Goal: Check status: Check status

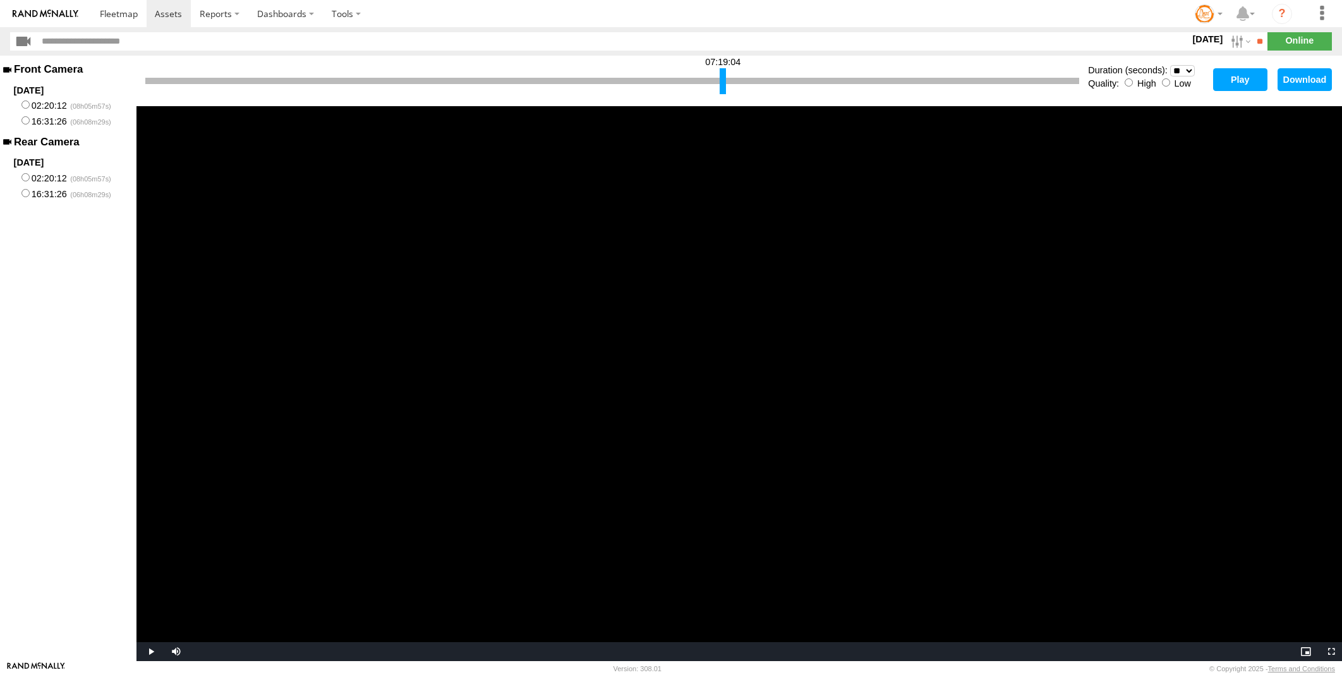
select select "**"
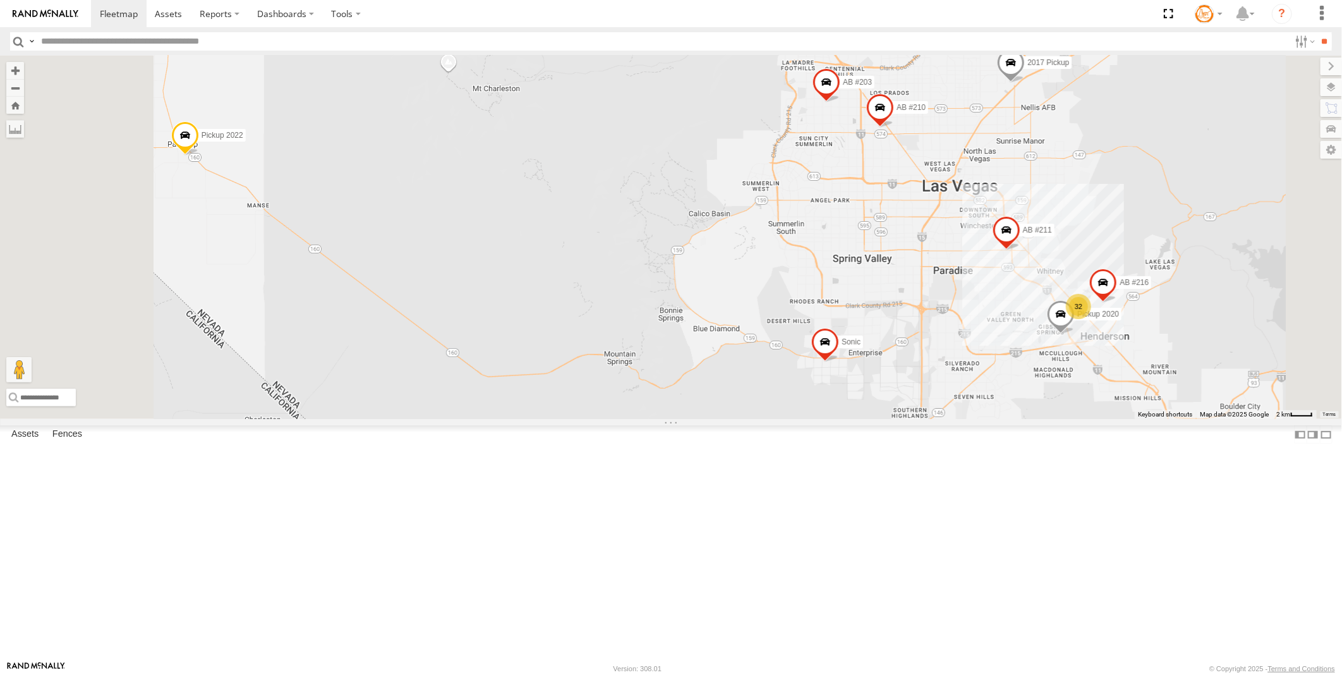
scroll to position [70, 0]
click at [0, 0] on span at bounding box center [0, 0] width 0 height 0
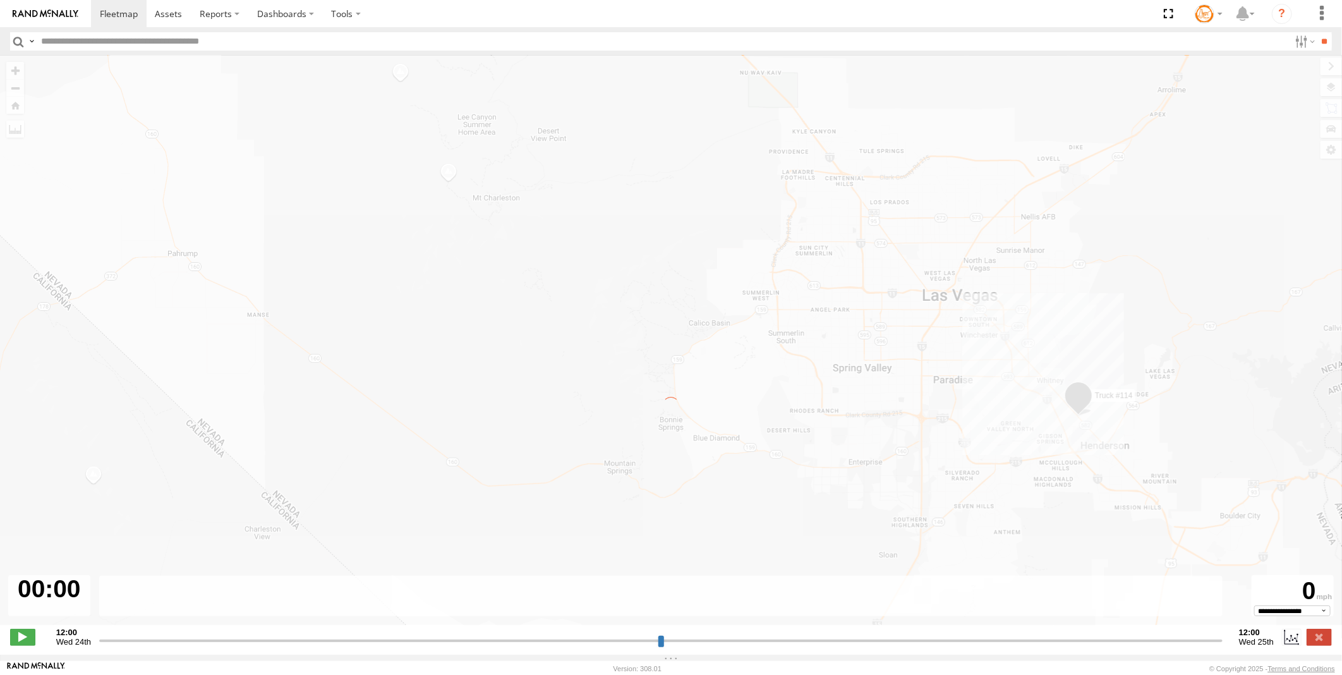
type input "**********"
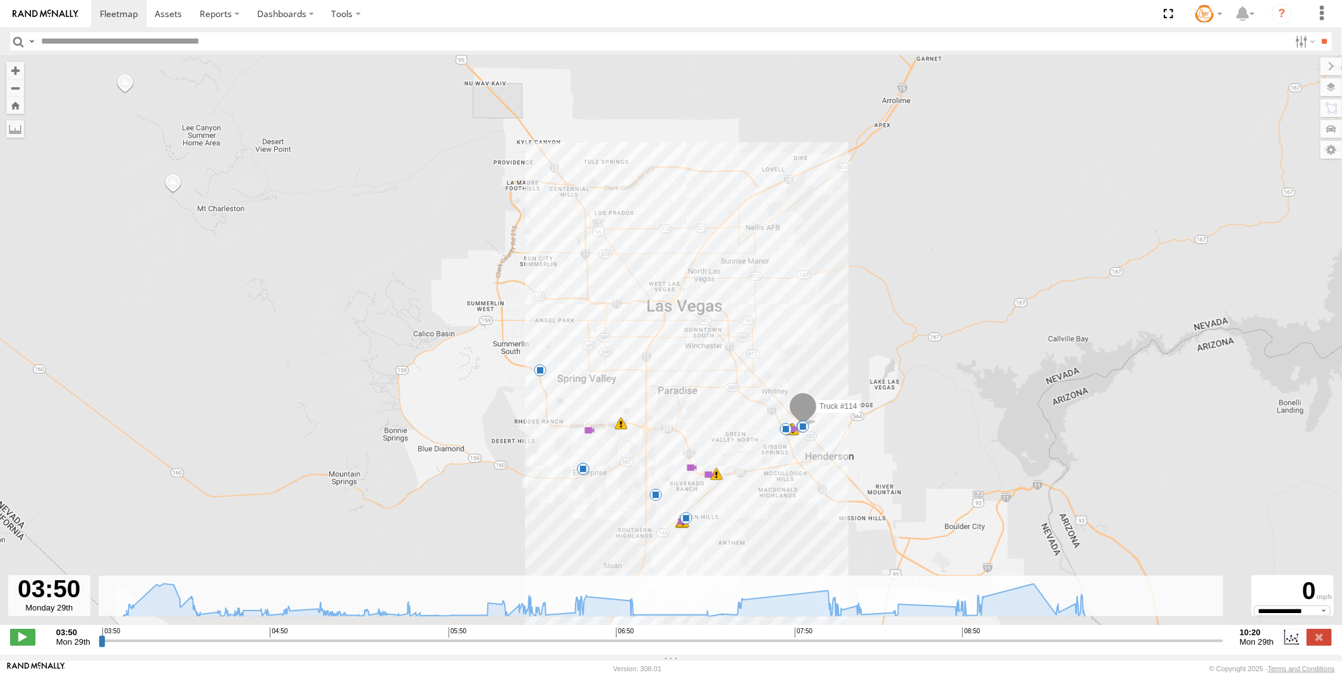
click at [1250, 646] on span "Mon 29th" at bounding box center [1256, 641] width 34 height 9
click at [1265, 646] on span "Mon 29th" at bounding box center [1256, 641] width 34 height 9
click at [1291, 45] on label at bounding box center [1303, 41] width 27 height 18
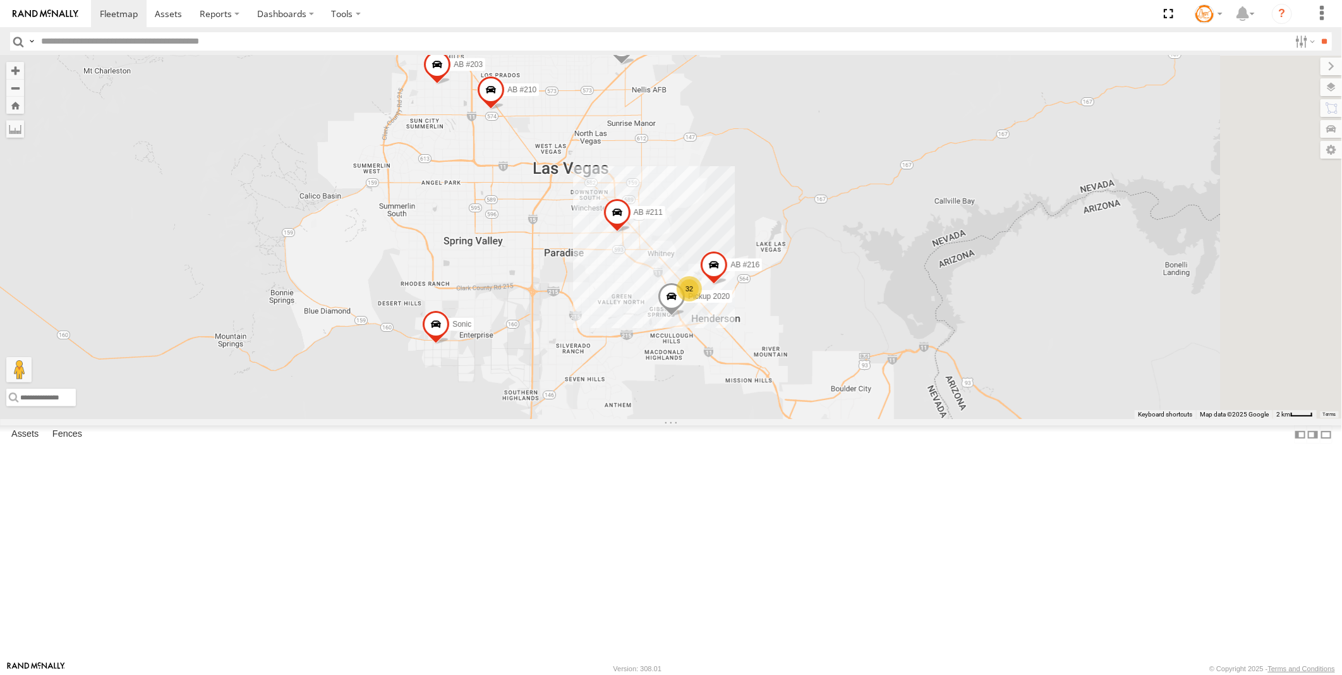
drag, startPoint x: 852, startPoint y: 400, endPoint x: 565, endPoint y: 380, distance: 286.8
click at [565, 380] on div "32 AB #216 Pickup 2020 AB #210 AB #203 Sonic Pickup 2022 AB #211 2017 Pickup" at bounding box center [671, 237] width 1342 height 363
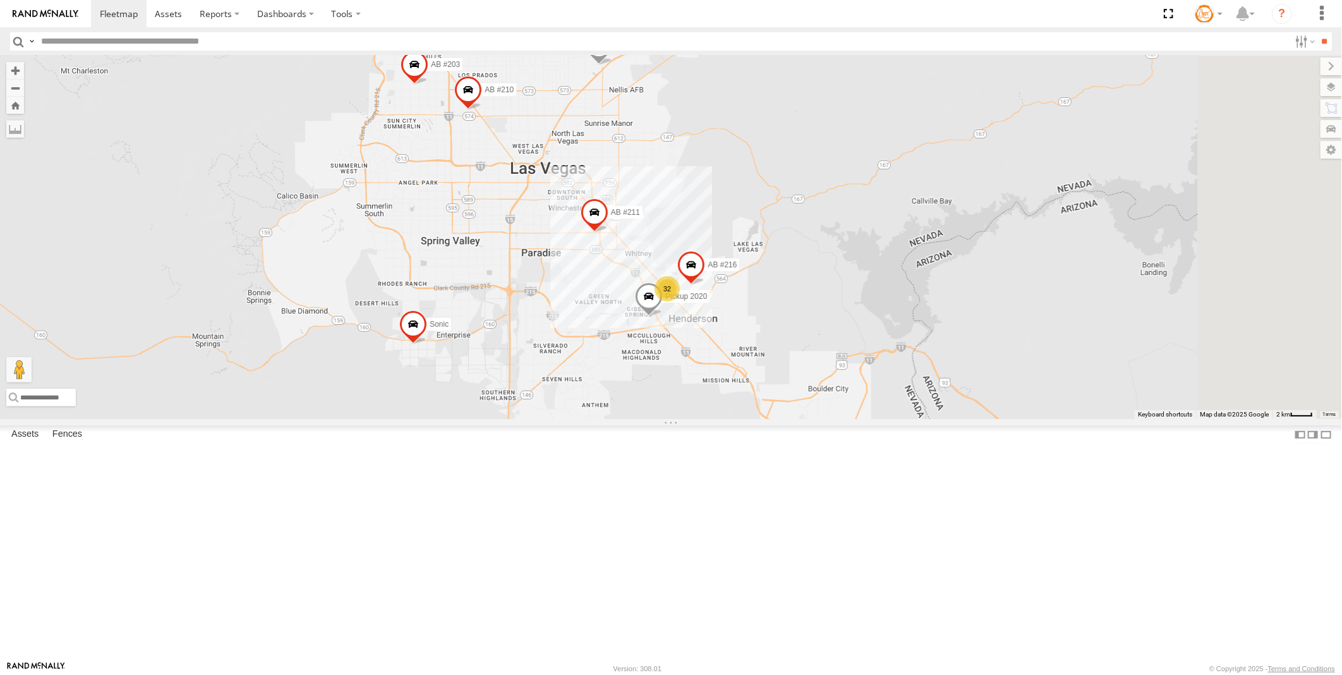
click at [0, 0] on span at bounding box center [0, 0] width 0 height 0
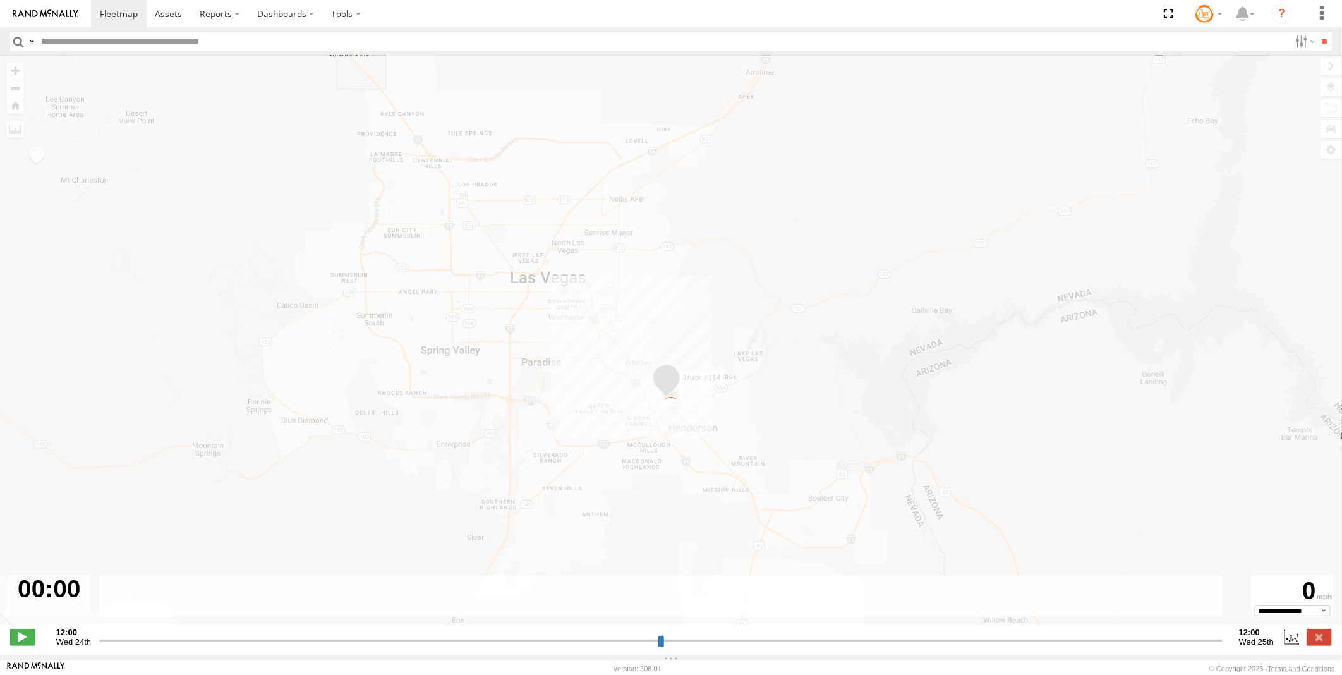
type input "**********"
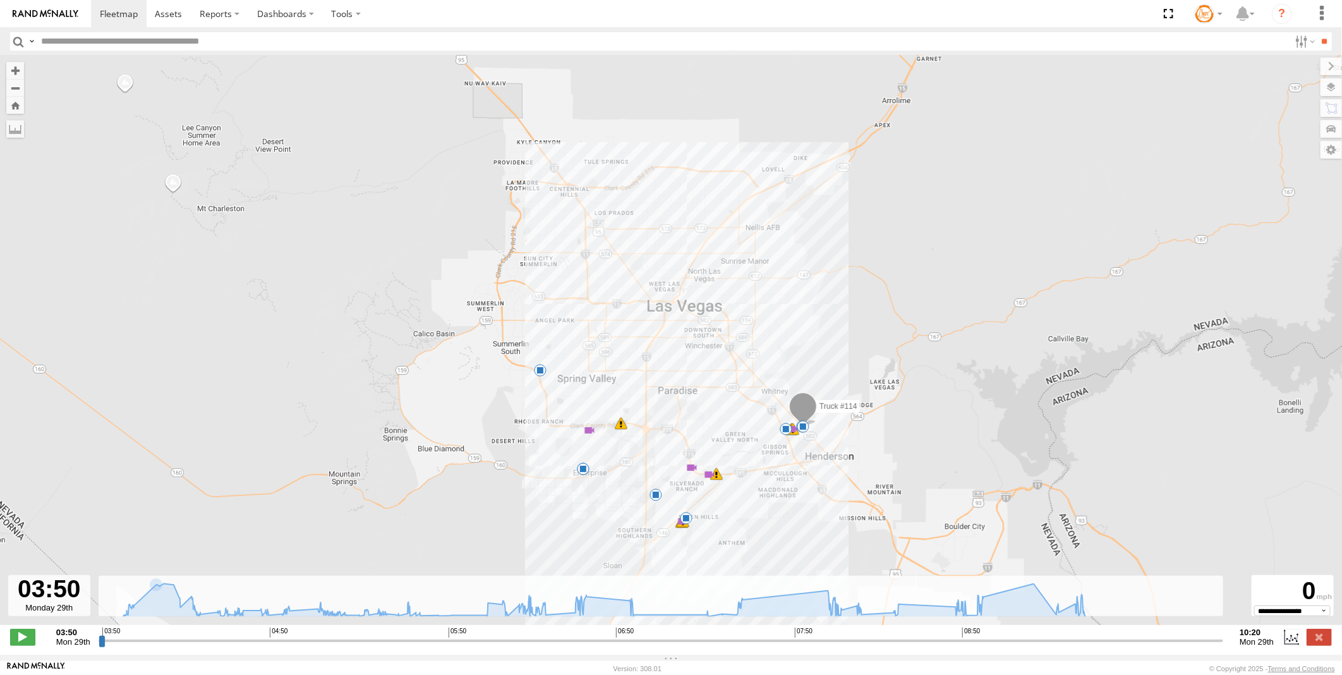
click at [57, 605] on div at bounding box center [49, 595] width 82 height 41
click at [45, 610] on div at bounding box center [49, 595] width 82 height 41
click at [74, 646] on span "Mon 29th" at bounding box center [73, 641] width 34 height 9
click at [58, 643] on span "Mon 29th" at bounding box center [73, 641] width 34 height 9
click at [63, 643] on span "Mon 29th" at bounding box center [73, 641] width 34 height 9
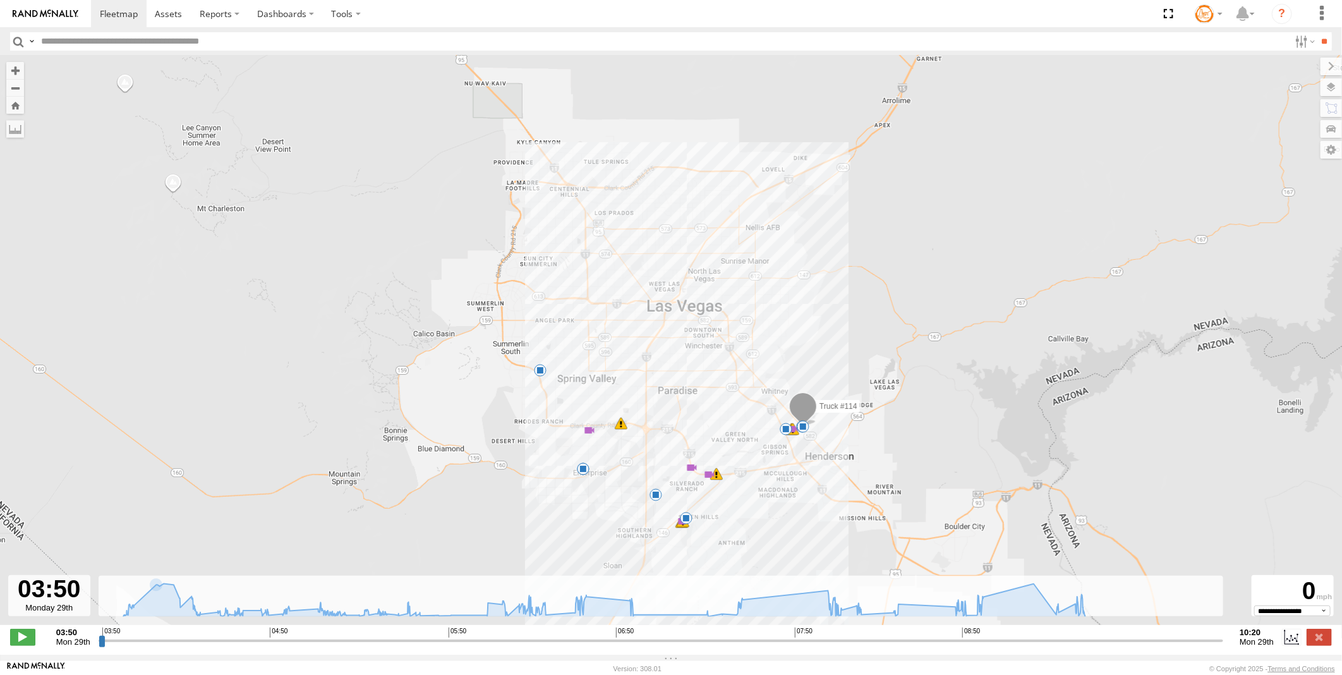
click at [66, 637] on strong "03:50" at bounding box center [73, 631] width 34 height 9
click at [52, 639] on label "03:50 Mon 29th" at bounding box center [67, 636] width 46 height 19
click at [1286, 643] on label at bounding box center [1291, 637] width 19 height 16
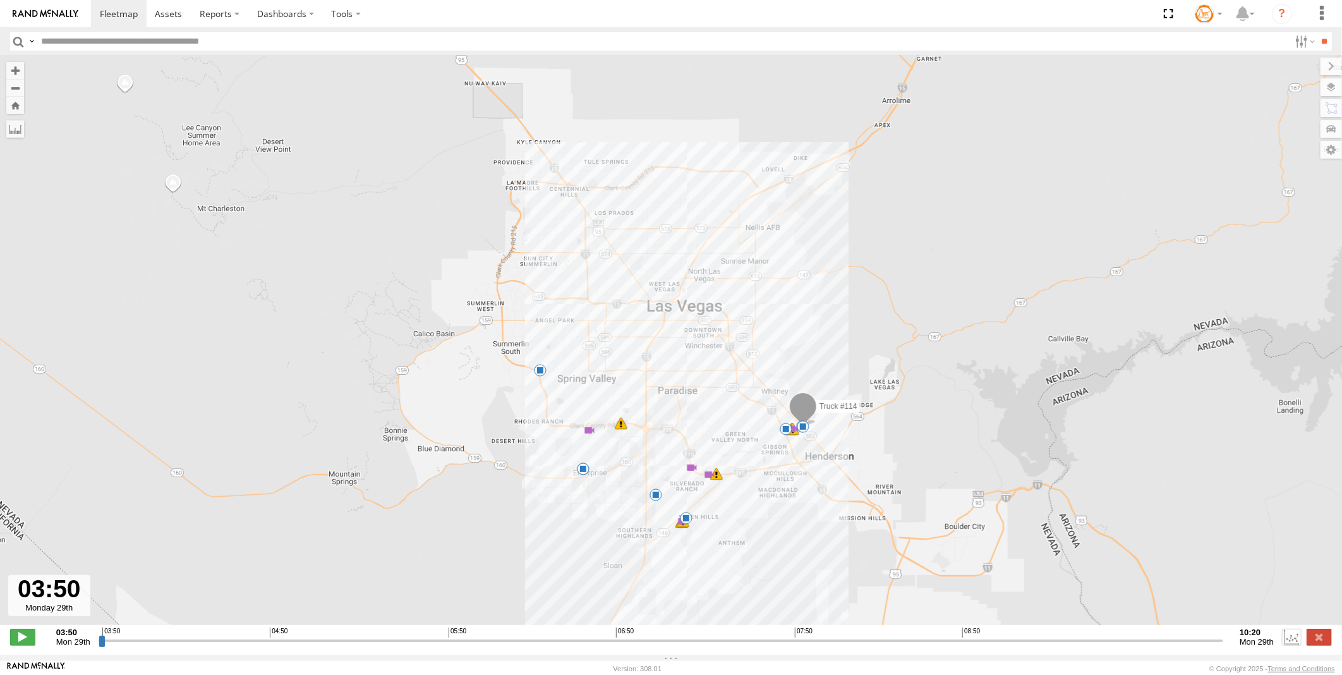
click at [1287, 642] on label at bounding box center [1291, 637] width 19 height 16
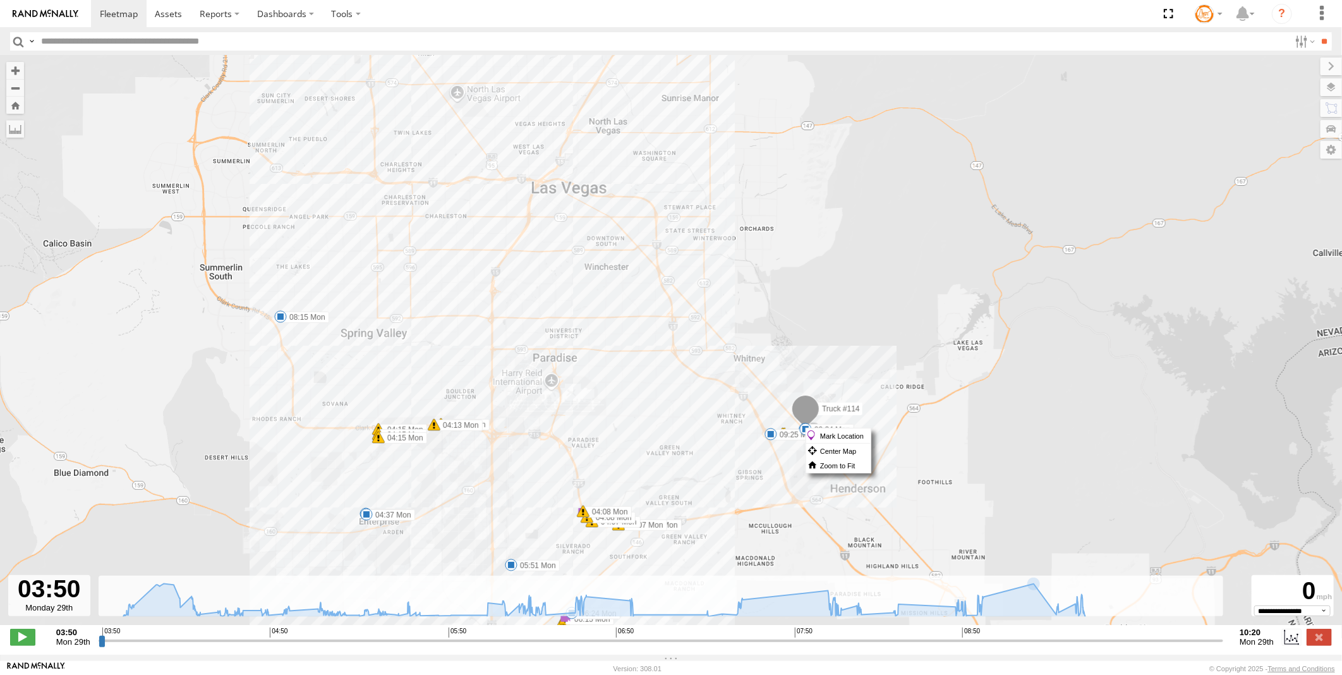
drag, startPoint x: 805, startPoint y: 428, endPoint x: 804, endPoint y: 411, distance: 16.5
click at [805, 412] on label "Mark Location" at bounding box center [837, 419] width 64 height 15
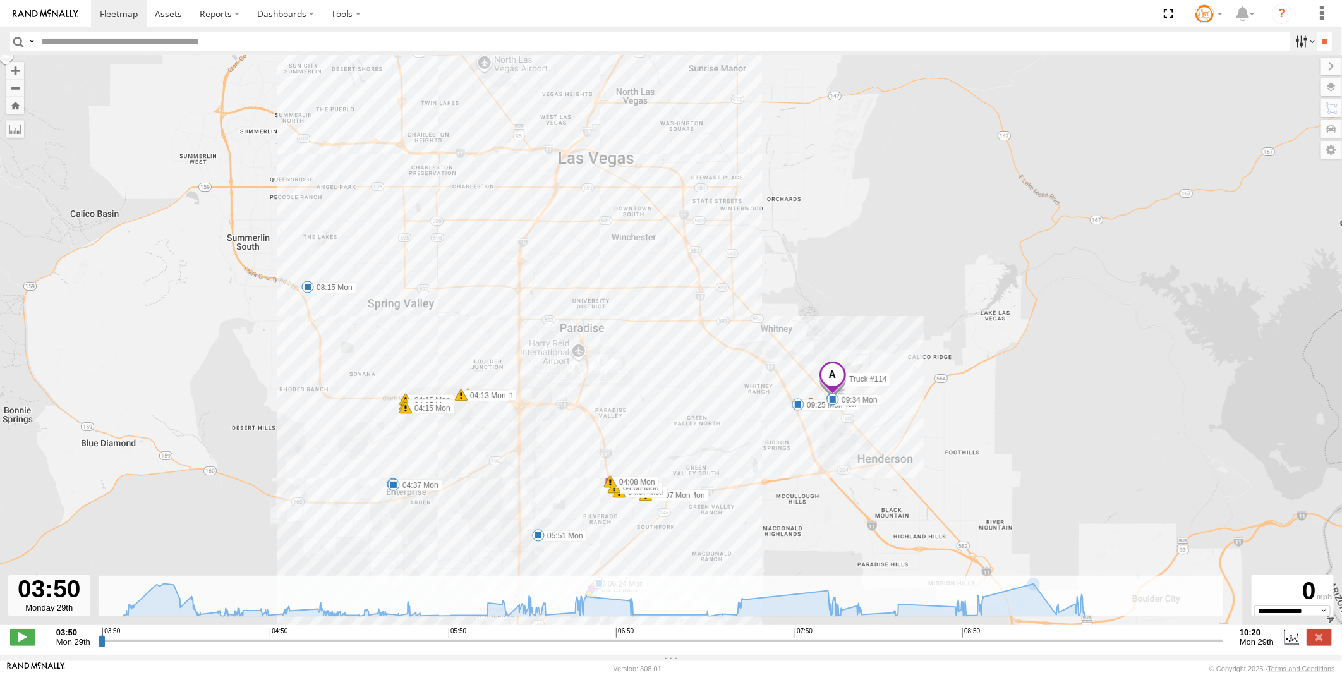
click at [1306, 41] on label at bounding box center [1303, 41] width 27 height 18
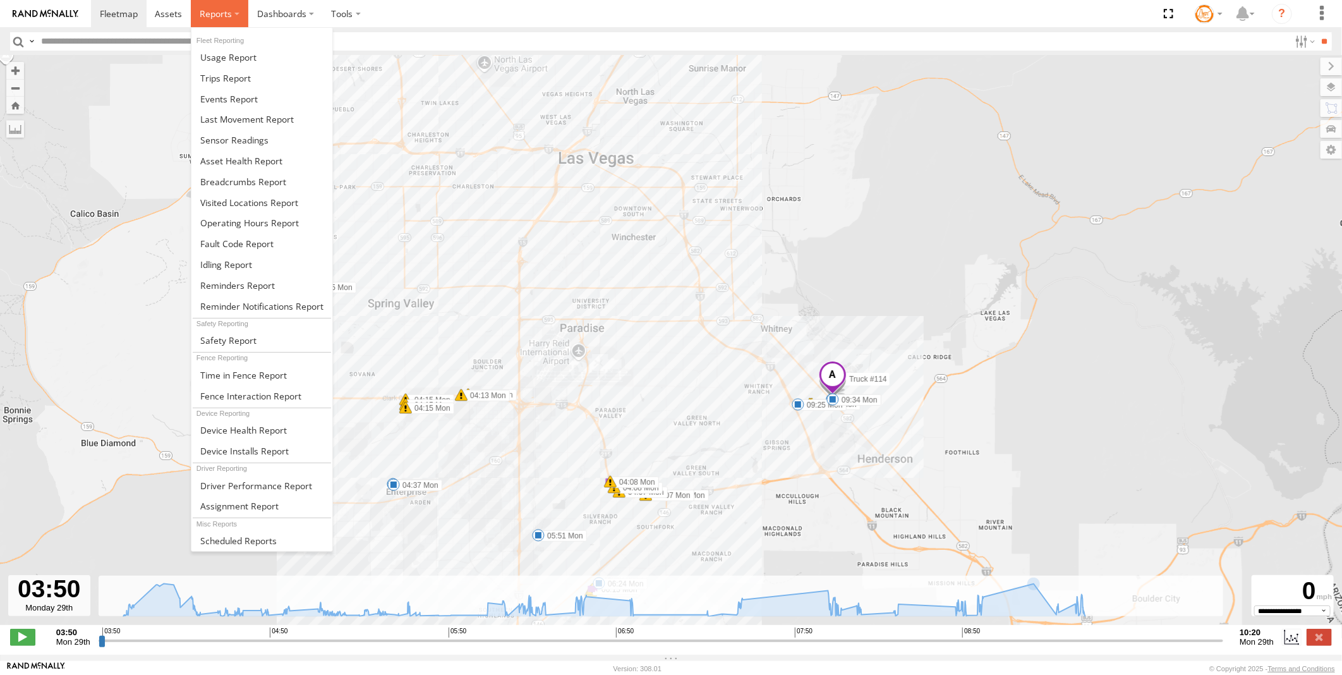
click at [230, 13] on span at bounding box center [216, 14] width 32 height 12
click at [223, 181] on span at bounding box center [243, 182] width 86 height 12
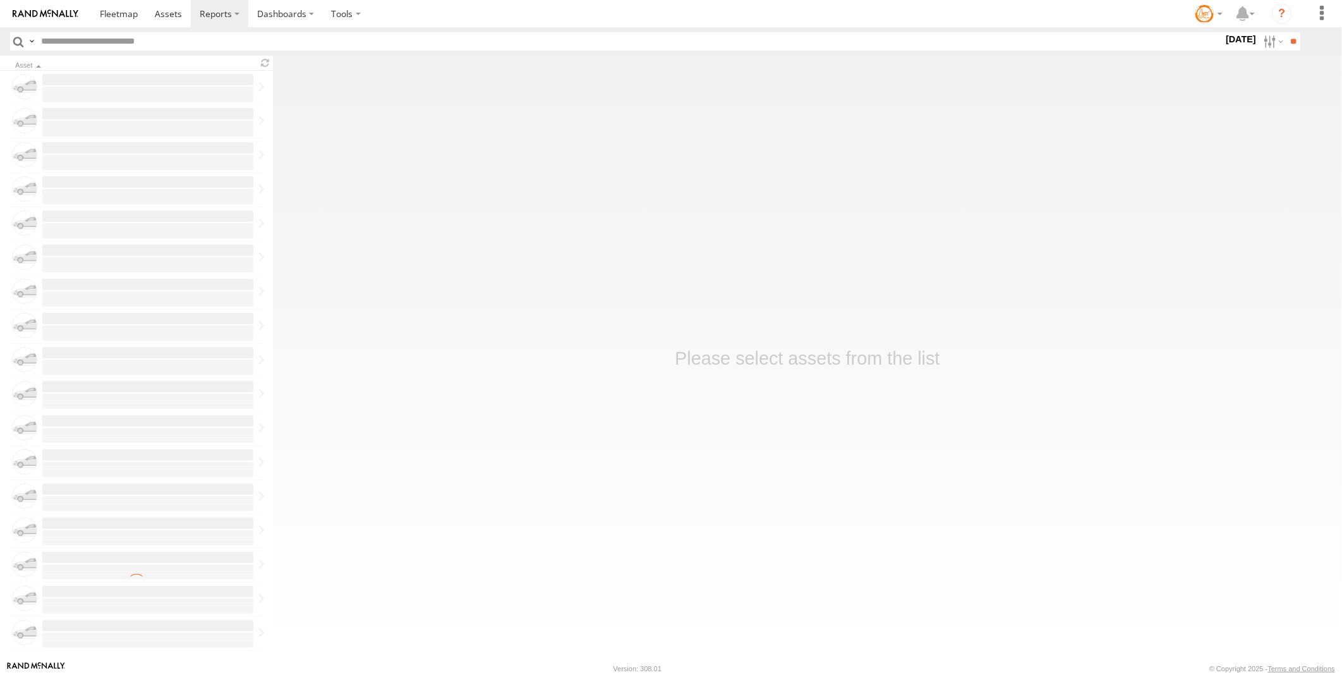
click at [1229, 36] on label "29 Sep 25" at bounding box center [1240, 39] width 35 height 14
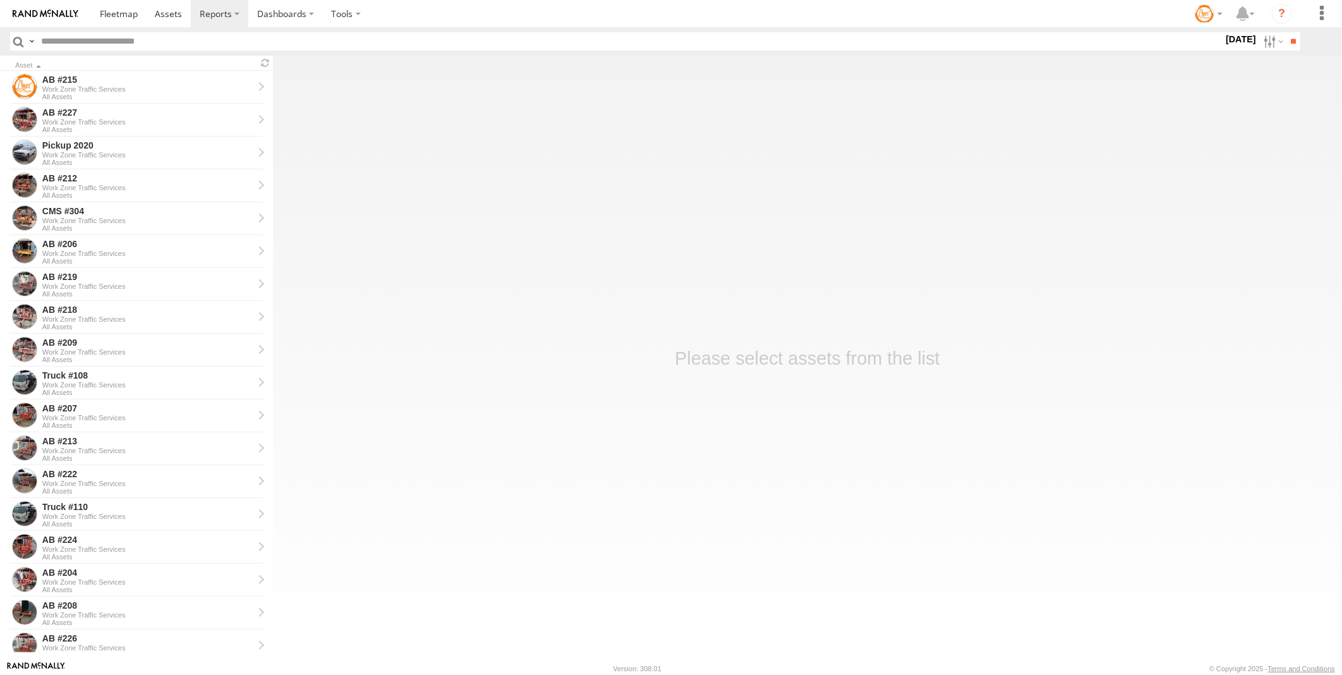
click at [0, 0] on label at bounding box center [0, 0] width 0 height 0
click at [1296, 33] on input "**" at bounding box center [1293, 41] width 15 height 18
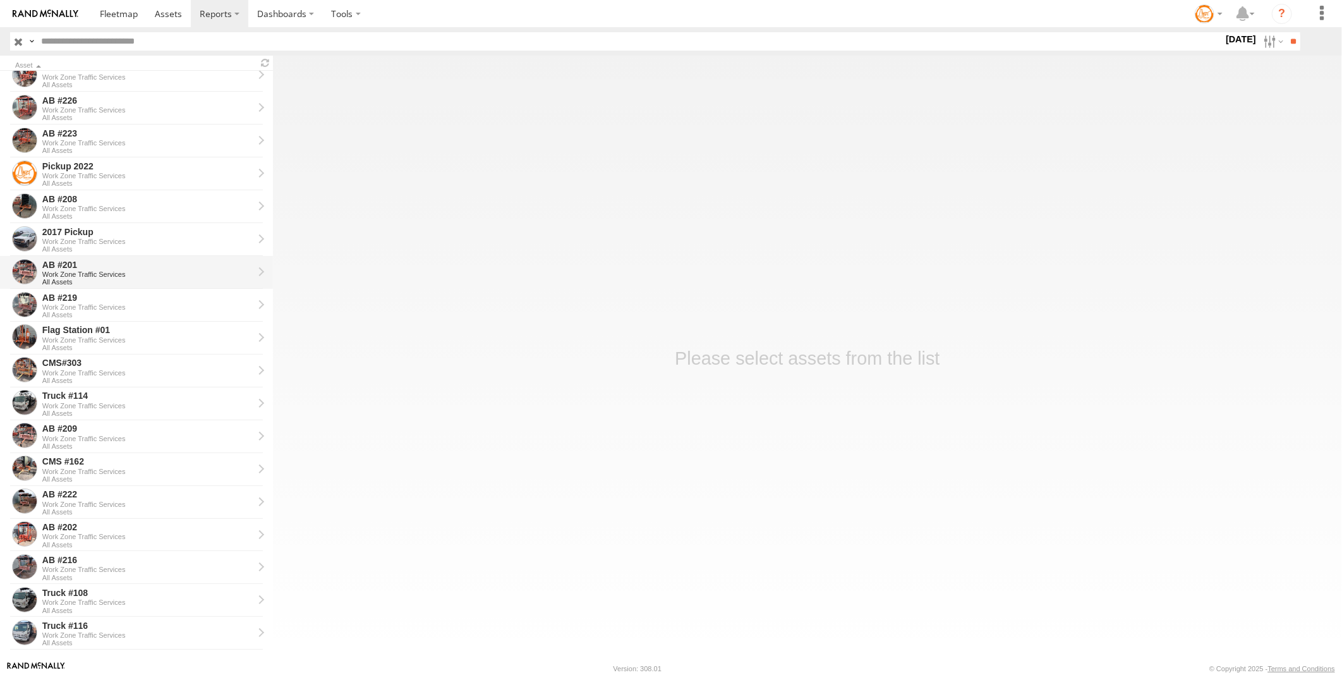
scroll to position [521, 0]
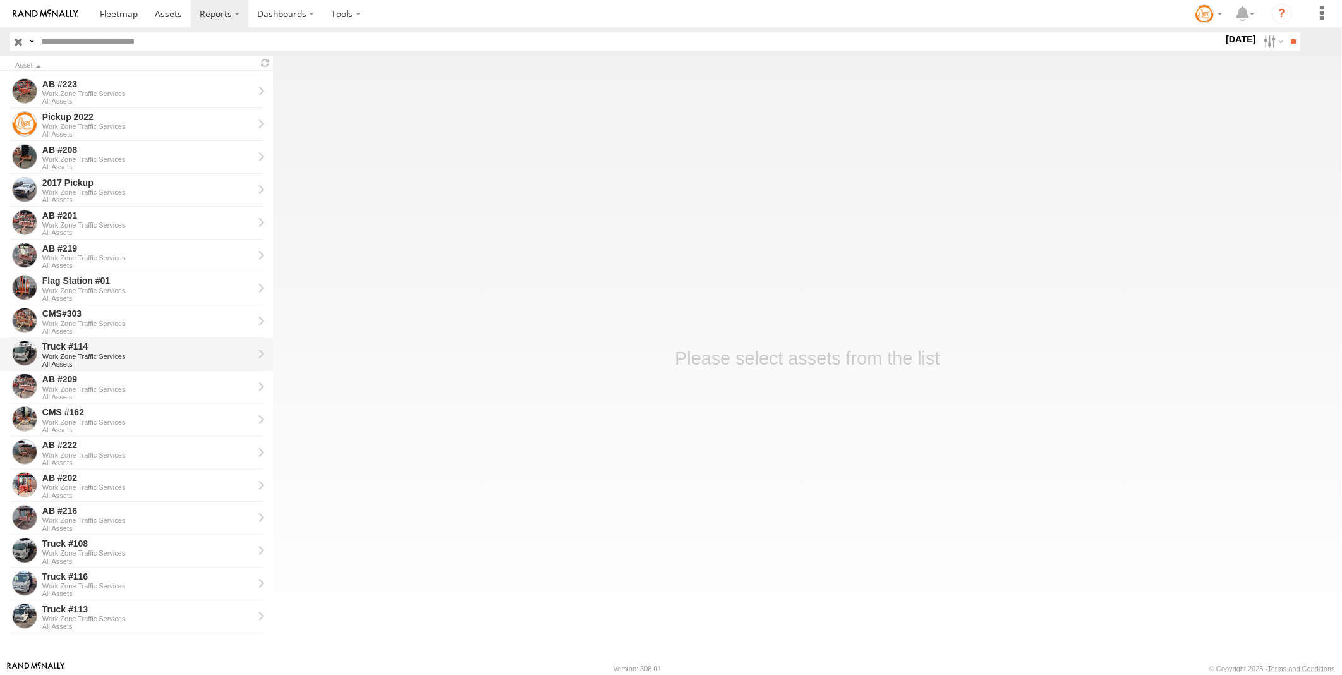
click at [87, 351] on div "Truck #114" at bounding box center [147, 345] width 211 height 11
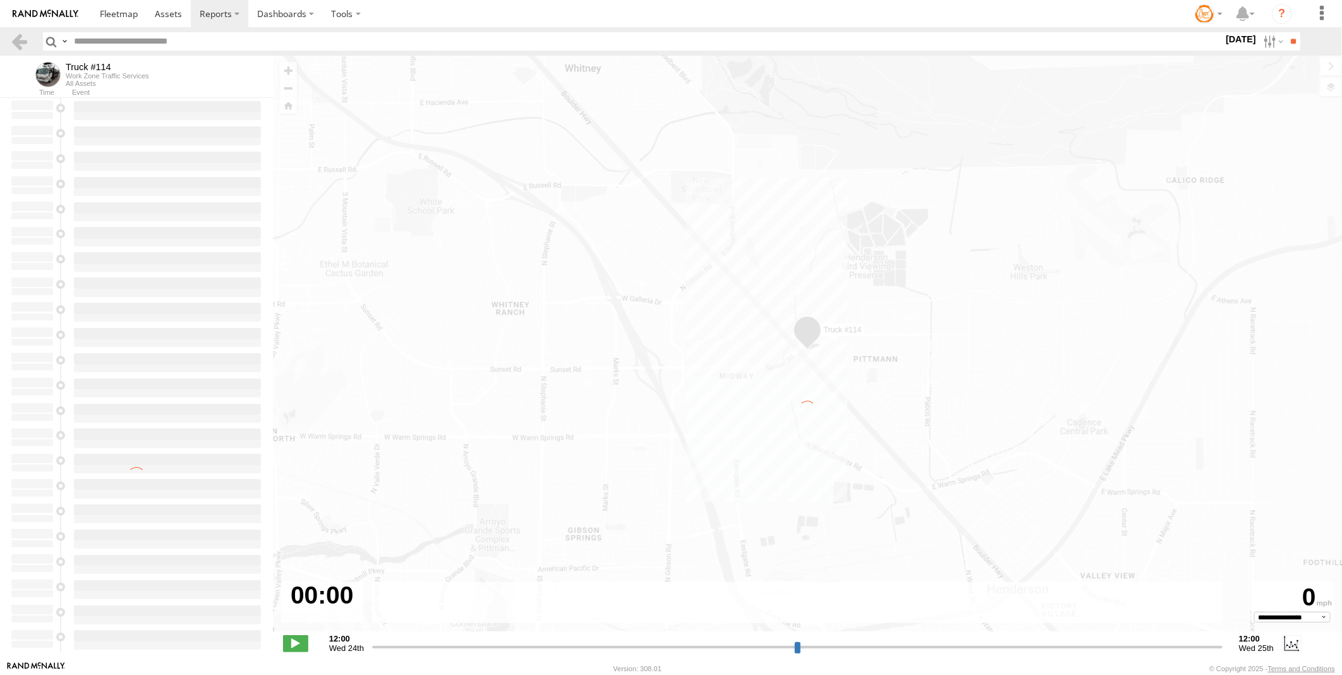
type input "**********"
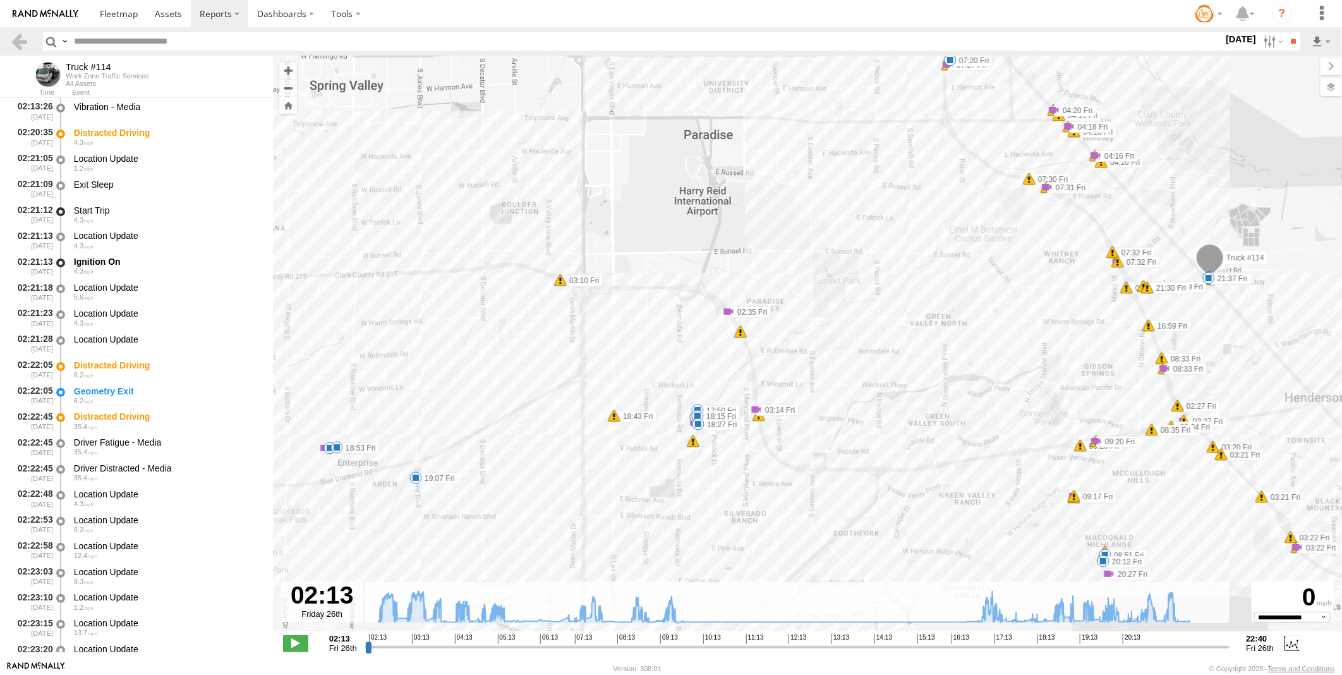
drag, startPoint x: 660, startPoint y: 409, endPoint x: 876, endPoint y: 430, distance: 217.7
click at [876, 430] on div "Truck #114 02:35 Fri 02:47 Fri 03:01 Fri 03:01 Fri 03:10 Fri 03:14 Fri 03:21 Fr…" at bounding box center [807, 350] width 1069 height 589
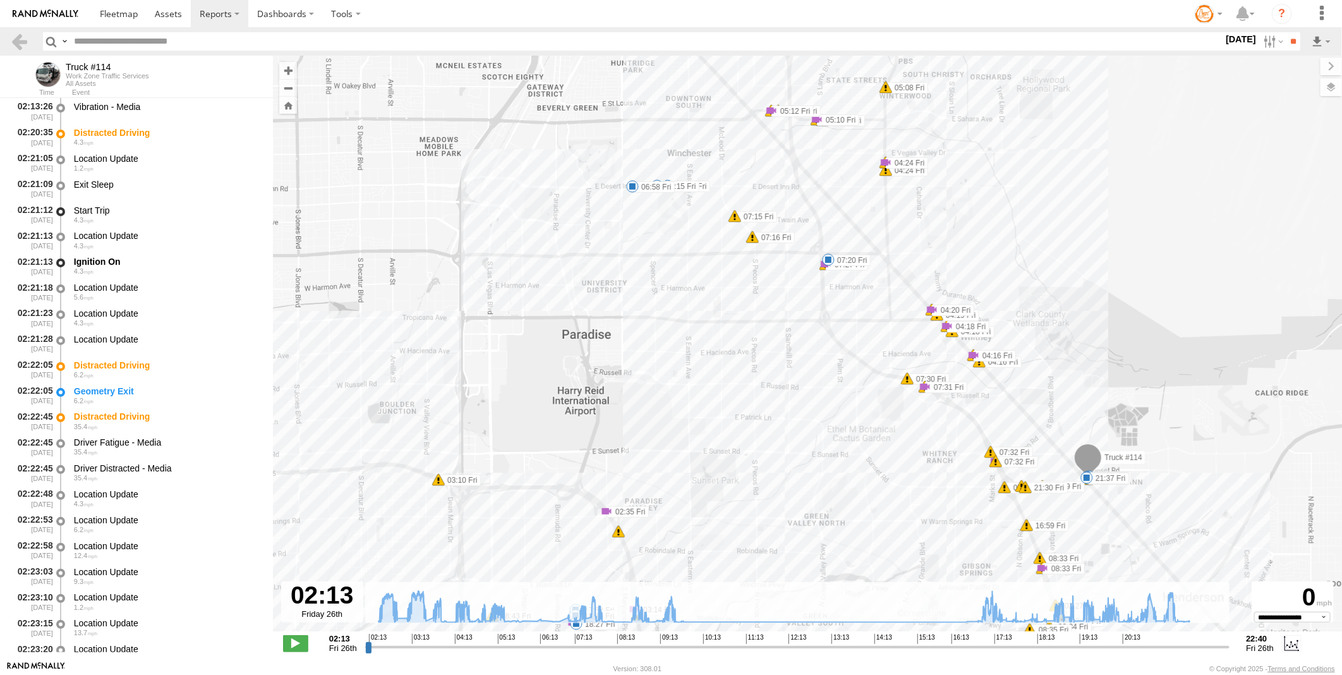
drag, startPoint x: 868, startPoint y: 325, endPoint x: 746, endPoint y: 526, distance: 235.0
click at [746, 526] on div "Truck #114 02:35 Fri 02:47 Fri 03:01 Fri 03:01 Fri 03:10 Fri 03:14 Fri 03:21 Fr…" at bounding box center [807, 350] width 1069 height 589
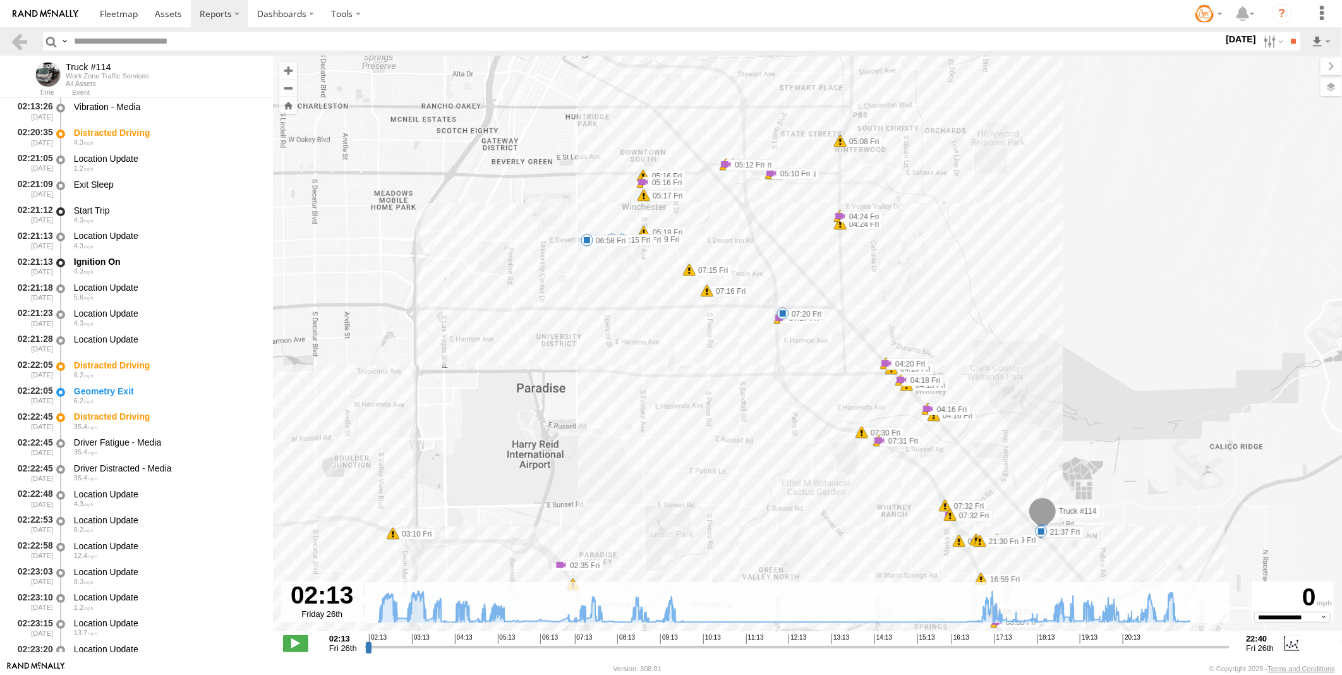
drag, startPoint x: 822, startPoint y: 447, endPoint x: 787, endPoint y: 493, distance: 57.2
click at [787, 493] on div "Truck #114 02:35 Fri 02:47 Fri 03:01 Fri 03:01 Fri 03:10 Fri 03:14 Fri 03:21 Fr…" at bounding box center [807, 350] width 1069 height 589
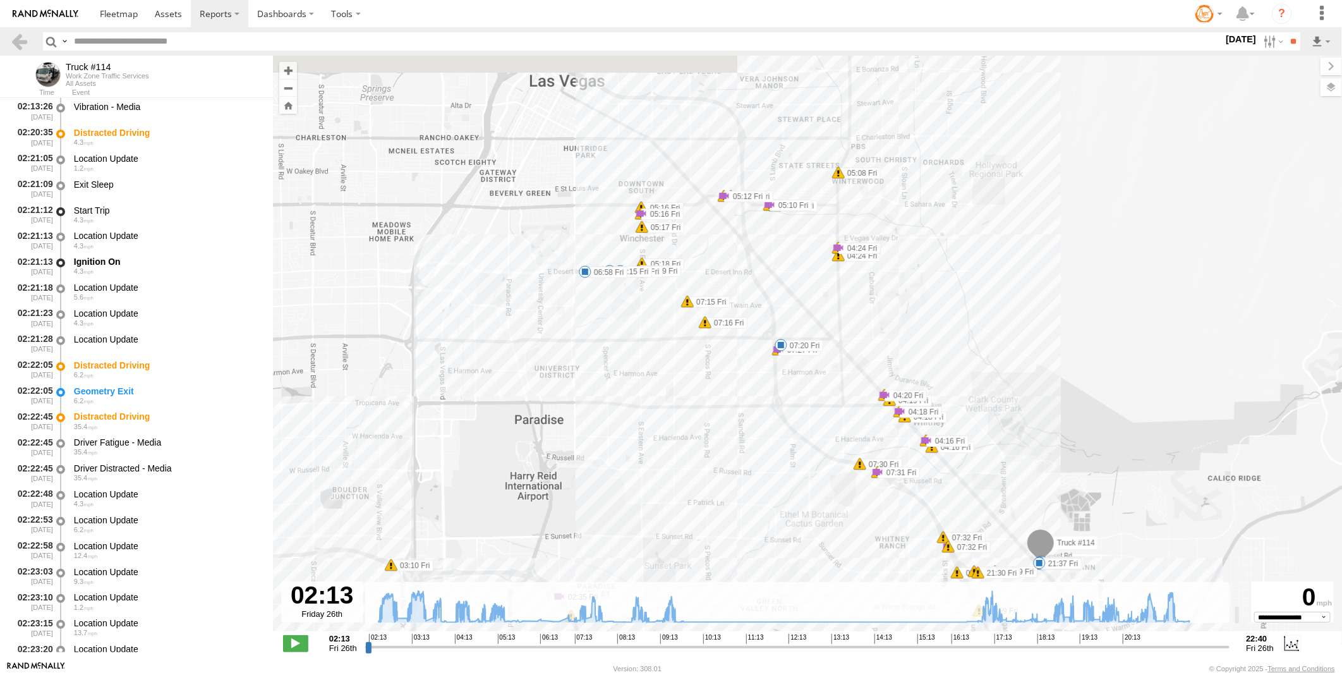
drag, startPoint x: 804, startPoint y: 356, endPoint x: 800, endPoint y: 389, distance: 33.0
click at [800, 389] on div "Truck #114 02:35 Fri 02:47 Fri 03:01 Fri 03:01 Fri 03:10 Fri 03:14 Fri 03:21 Fr…" at bounding box center [807, 350] width 1069 height 589
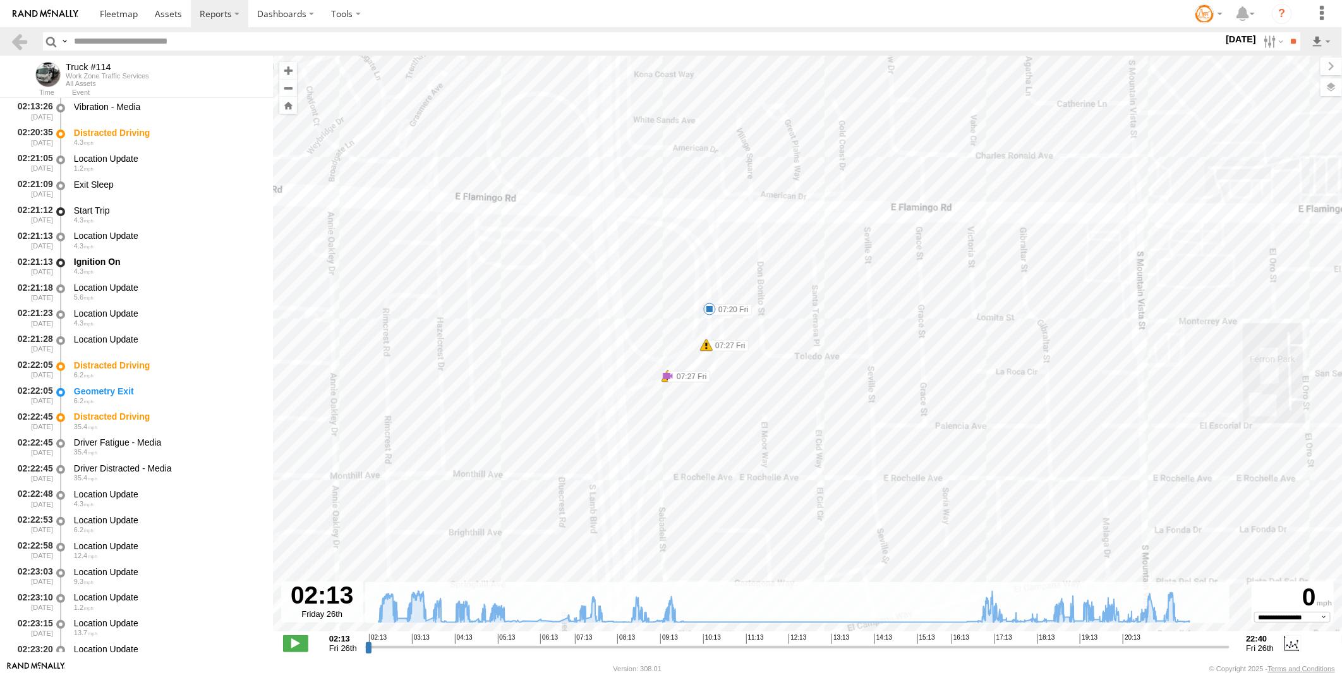
drag, startPoint x: 589, startPoint y: 185, endPoint x: 587, endPoint y: 224, distance: 38.6
click at [587, 224] on div "Truck #114 02:35 Fri 02:47 Fri 03:01 Fri 03:01 Fri 03:10 Fri 03:14 Fri 03:21 Fr…" at bounding box center [807, 350] width 1069 height 589
drag, startPoint x: 636, startPoint y: 342, endPoint x: 642, endPoint y: 382, distance: 40.2
click at [642, 382] on div "Truck #114 02:35 Fri 02:47 Fri 03:01 Fri 03:01 Fri 03:10 Fri 03:14 Fri 03:21 Fr…" at bounding box center [807, 350] width 1069 height 589
click at [665, 495] on div "Truck #114 02:35 Fri 02:47 Fri 03:01 Fri 03:01 Fri 03:10 Fri 03:14 Fri 03:21 Fr…" at bounding box center [807, 350] width 1069 height 589
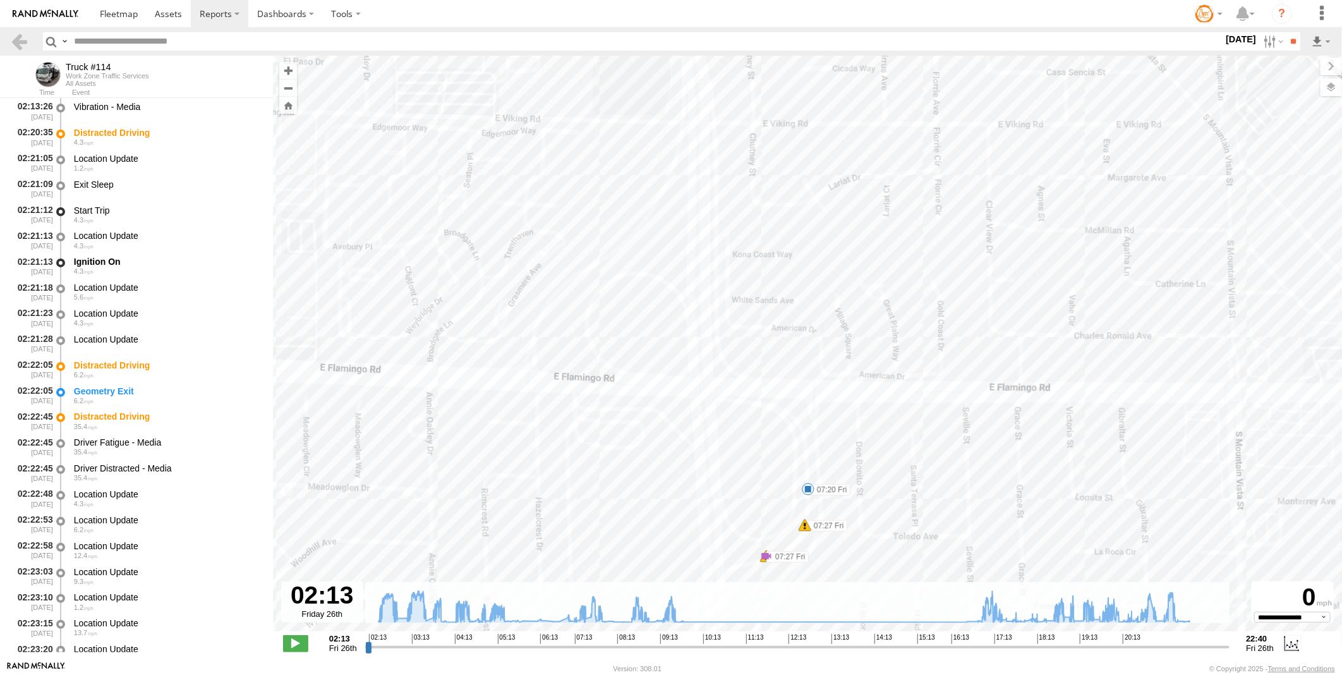
click at [704, 419] on div "Truck #114 02:35 Fri 02:47 Fri 03:01 Fri 03:01 Fri 03:10 Fri 03:14 Fri 03:21 Fr…" at bounding box center [807, 350] width 1069 height 589
drag, startPoint x: 771, startPoint y: 470, endPoint x: 768, endPoint y: 332, distance: 137.7
click at [768, 332] on div "Truck #114 02:35 Fri 02:47 Fri 03:01 Fri 03:01 Fri 03:10 Fri 03:14 Fri 03:21 Fr…" at bounding box center [807, 350] width 1069 height 589
drag, startPoint x: 699, startPoint y: 366, endPoint x: 653, endPoint y: 244, distance: 130.9
click at [653, 244] on div "Truck #114 02:35 Fri 02:47 Fri 03:01 Fri 03:01 Fri 03:10 Fri 03:14 Fri 03:21 Fr…" at bounding box center [807, 350] width 1069 height 589
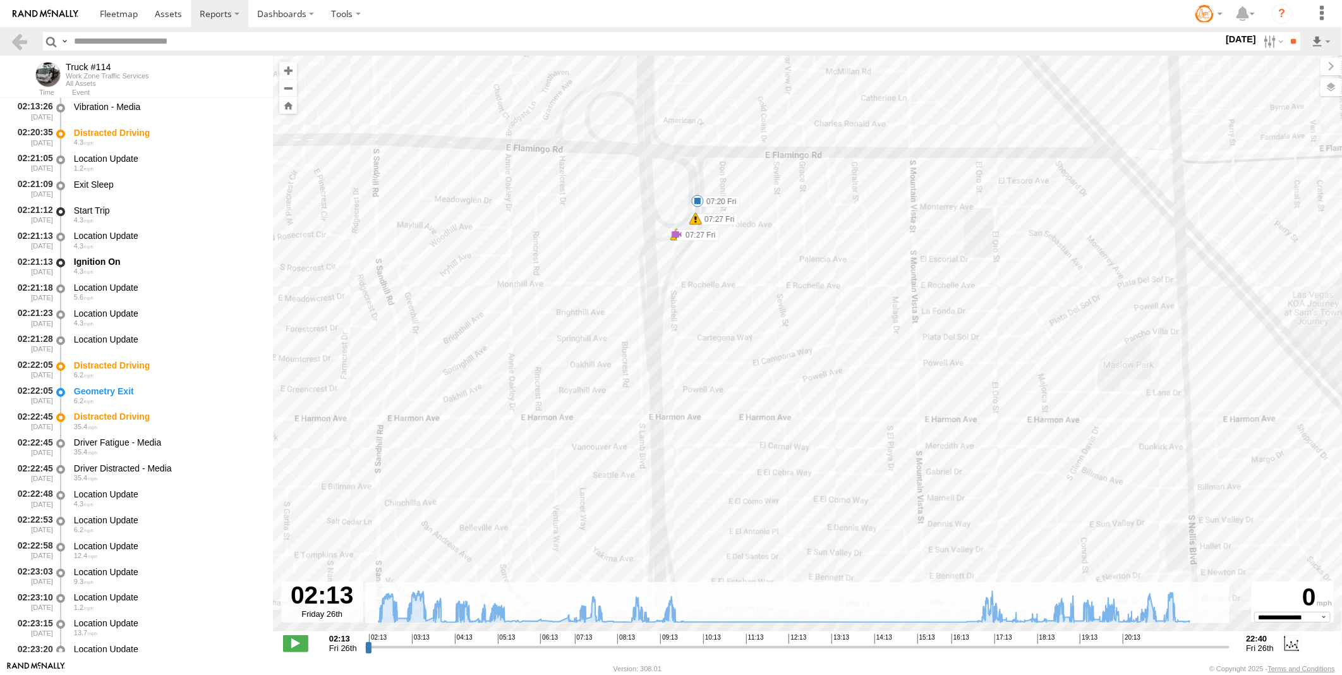
drag, startPoint x: 745, startPoint y: 450, endPoint x: 735, endPoint y: 311, distance: 138.7
click at [735, 311] on div "Truck #114 02:35 Fri 02:47 Fri 03:01 Fri 03:01 Fri 03:10 Fri 03:14 Fri 03:21 Fr…" at bounding box center [807, 350] width 1069 height 589
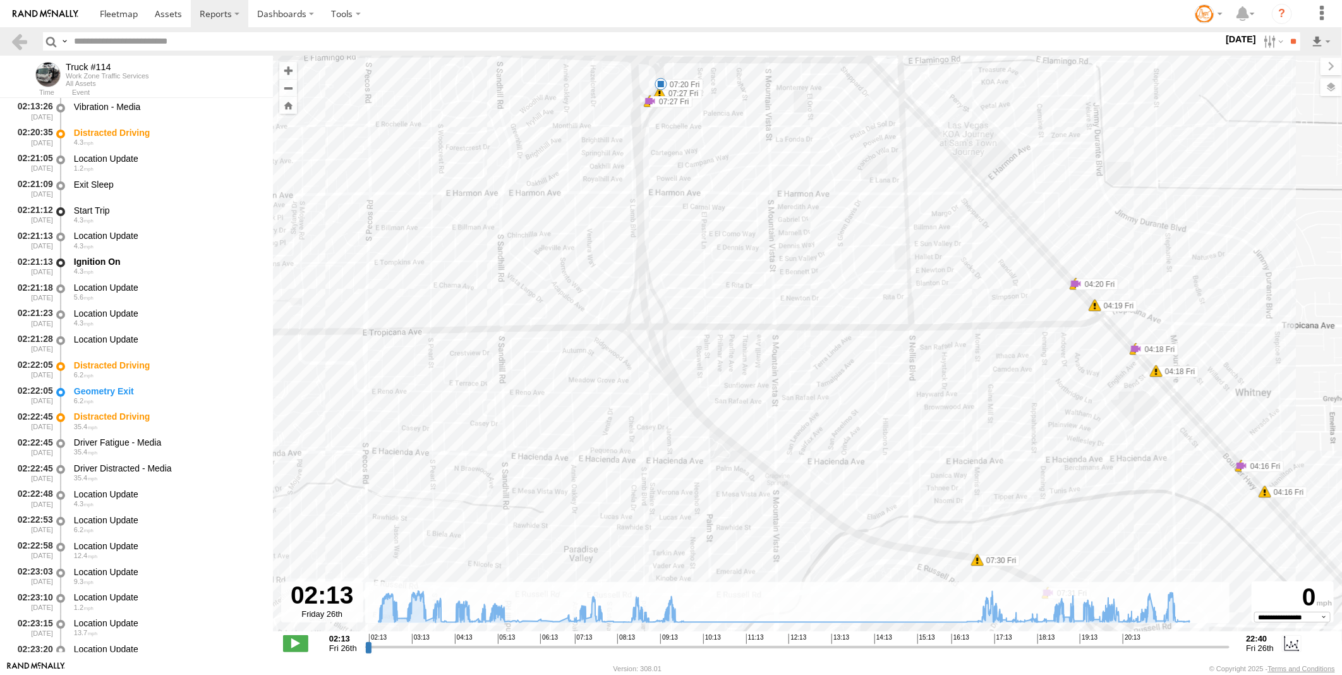
drag, startPoint x: 721, startPoint y: 420, endPoint x: 684, endPoint y: 222, distance: 201.7
click at [684, 222] on div "Truck #114 02:35 Fri 02:47 Fri 03:01 Fri 03:01 Fri 03:10 Fri 03:14 Fri 03:21 Fr…" at bounding box center [807, 350] width 1069 height 589
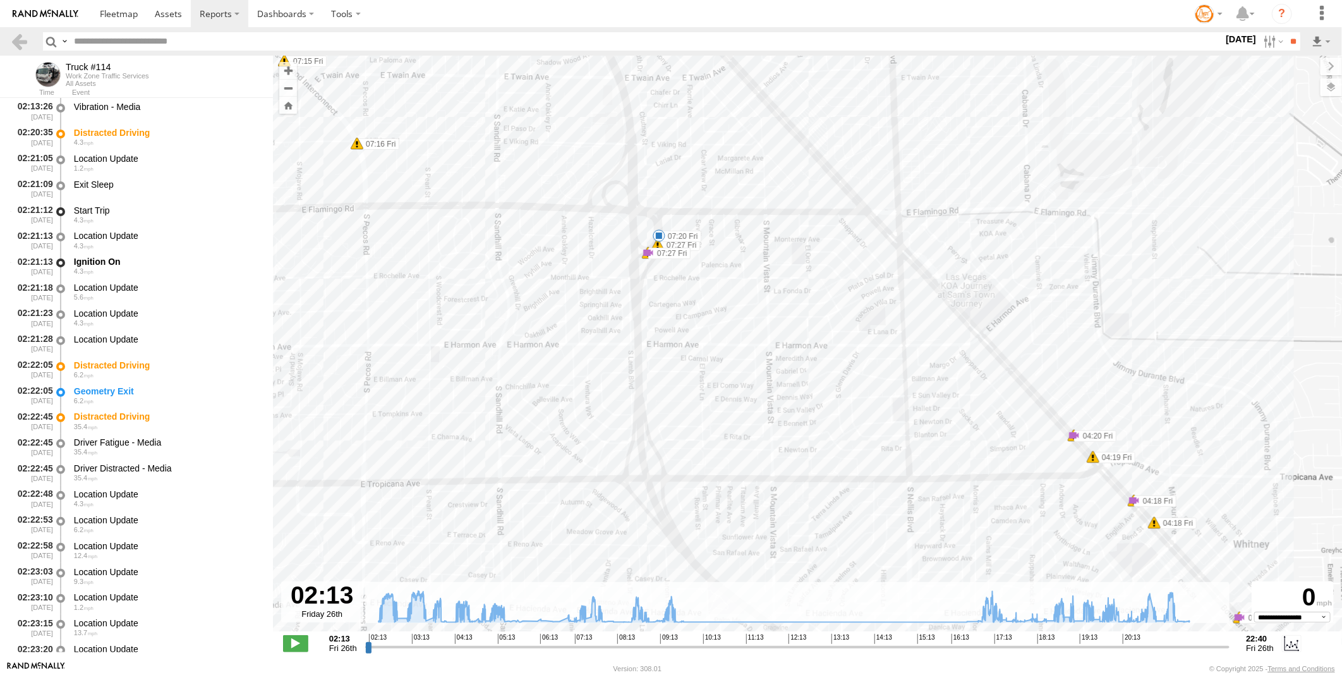
drag, startPoint x: 754, startPoint y: 259, endPoint x: 752, endPoint y: 413, distance: 153.5
click at [752, 413] on div "Truck #114 02:35 Fri 02:47 Fri 03:01 Fri 03:01 Fri 03:10 Fri 03:14 Fri 03:21 Fr…" at bounding box center [807, 350] width 1069 height 589
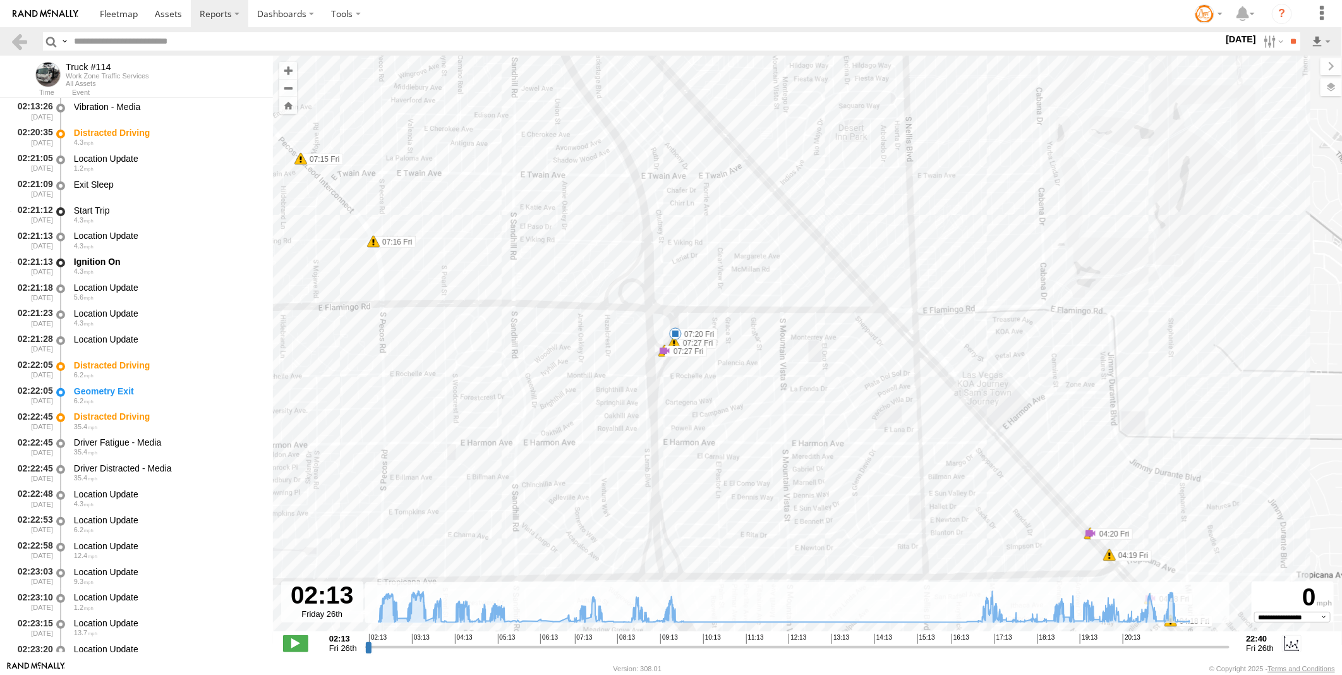
drag, startPoint x: 702, startPoint y: 308, endPoint x: 710, endPoint y: 359, distance: 51.7
click at [710, 349] on label "07:27 Fri" at bounding box center [695, 342] width 42 height 11
click at [558, 401] on div "Truck #114 02:35 Fri 02:47 Fri 03:01 Fri 03:01 Fri 03:10 Fri 03:14 Fri 03:21 Fr…" at bounding box center [807, 350] width 1069 height 589
